Goal: Check status: Check status

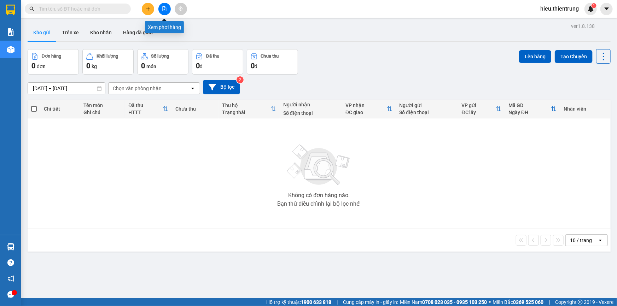
click at [166, 6] on button at bounding box center [164, 9] width 12 height 12
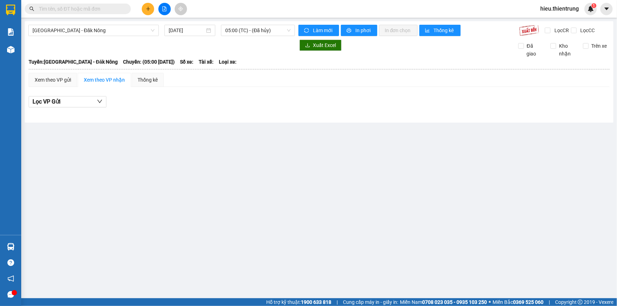
click at [159, 10] on button at bounding box center [164, 9] width 12 height 12
click at [105, 34] on span "[GEOGRAPHIC_DATA] - Đăk Nông" at bounding box center [94, 30] width 122 height 11
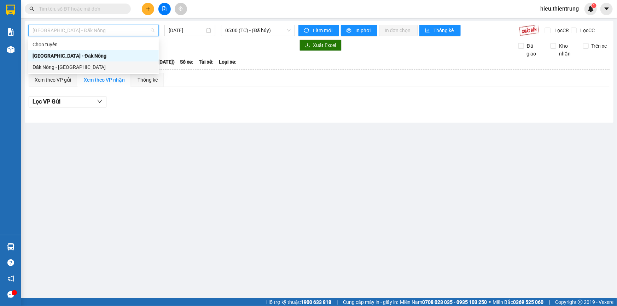
click at [61, 64] on div "Đăk Nông - [GEOGRAPHIC_DATA]" at bounding box center [94, 67] width 122 height 8
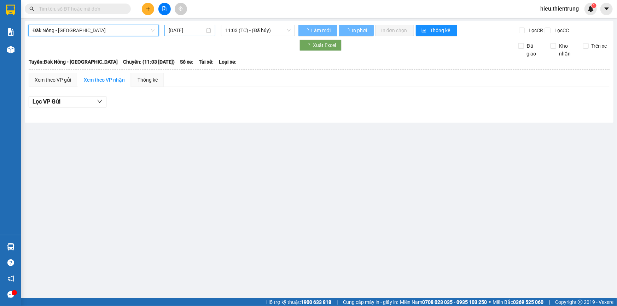
click at [182, 27] on input "[DATE]" at bounding box center [187, 31] width 36 height 8
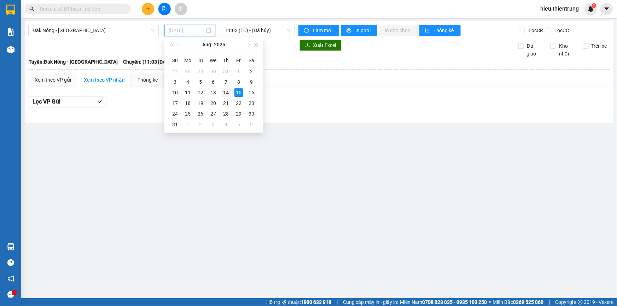
click at [223, 90] on div "14" at bounding box center [226, 92] width 8 height 8
type input "[DATE]"
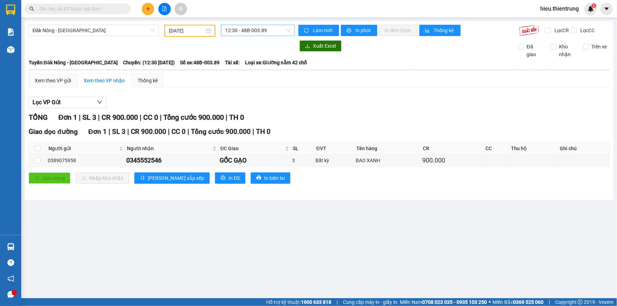
drag, startPoint x: 250, startPoint y: 36, endPoint x: 251, endPoint y: 31, distance: 5.3
click at [250, 35] on div "Đăk Nông - [GEOGRAPHIC_DATA] [DATE] 12:30 - 48B-003.89 Làm mới In phơi In đơn c…" at bounding box center [319, 110] width 589 height 179
click at [252, 30] on span "12:30 - 48B-003.89" at bounding box center [257, 30] width 65 height 11
click at [256, 58] on div "12:30 - 48B-003.89" at bounding box center [253, 56] width 55 height 8
click at [261, 28] on span "12:30 - 48B-003.89" at bounding box center [257, 30] width 65 height 11
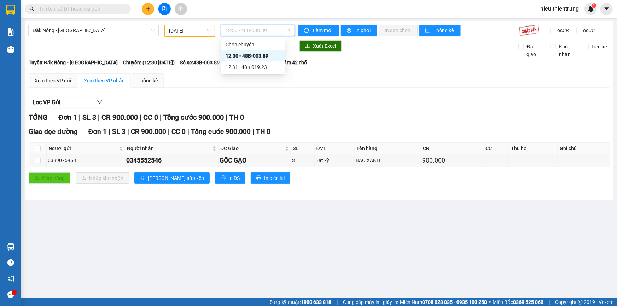
click at [255, 64] on div "12:31 - 48h-019.23" at bounding box center [253, 67] width 55 height 8
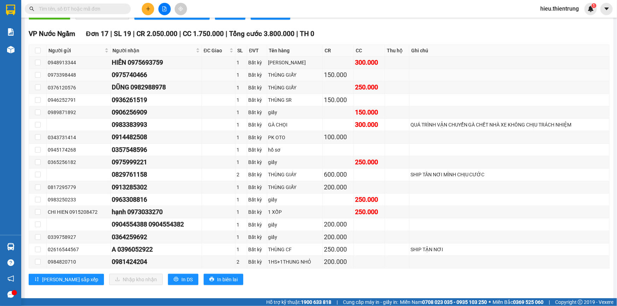
scroll to position [231, 0]
